Goal: Check status: Check status

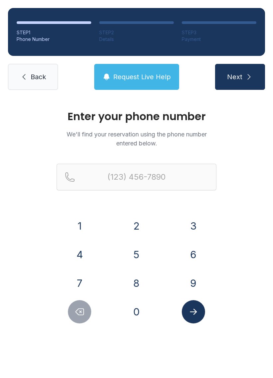
click at [201, 276] on button "9" at bounding box center [193, 283] width 23 height 23
click at [78, 231] on button "1" at bounding box center [79, 225] width 23 height 23
click at [137, 315] on button "0" at bounding box center [136, 311] width 23 height 23
click at [191, 284] on button "9" at bounding box center [193, 283] width 23 height 23
click at [138, 283] on button "8" at bounding box center [136, 283] width 23 height 23
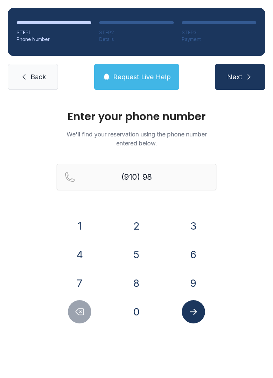
click at [88, 282] on button "7" at bounding box center [79, 283] width 23 height 23
click at [189, 233] on button "3" at bounding box center [193, 225] width 23 height 23
click at [142, 254] on button "5" at bounding box center [136, 254] width 23 height 23
click at [186, 254] on button "6" at bounding box center [193, 254] width 23 height 23
click at [186, 253] on button "6" at bounding box center [193, 254] width 23 height 23
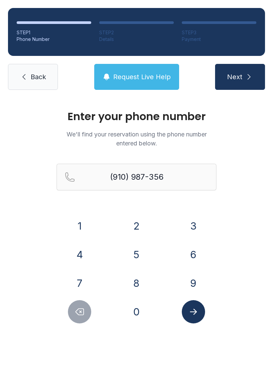
type input "[PHONE_NUMBER]"
click at [194, 315] on icon "Submit lookup form" at bounding box center [193, 312] width 10 height 10
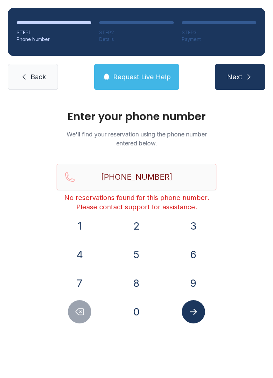
click at [258, 217] on div "Enter your phone number We'll find your reservation using the phone number ente…" at bounding box center [136, 224] width 273 height 252
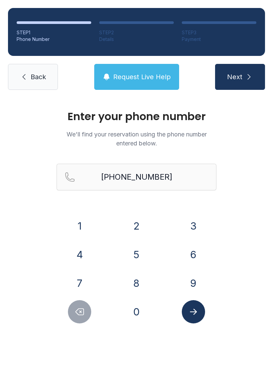
click at [247, 82] on button "Next" at bounding box center [240, 77] width 50 height 26
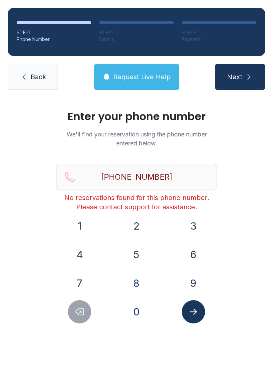
click at [200, 313] on button "Submit lookup form" at bounding box center [193, 311] width 23 height 23
click at [154, 84] on button "Request Live Help" at bounding box center [136, 77] width 85 height 26
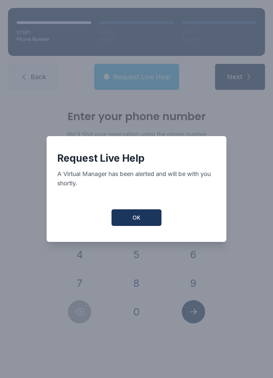
click at [139, 221] on span "OK" at bounding box center [137, 218] width 8 height 8
